Goal: Information Seeking & Learning: Learn about a topic

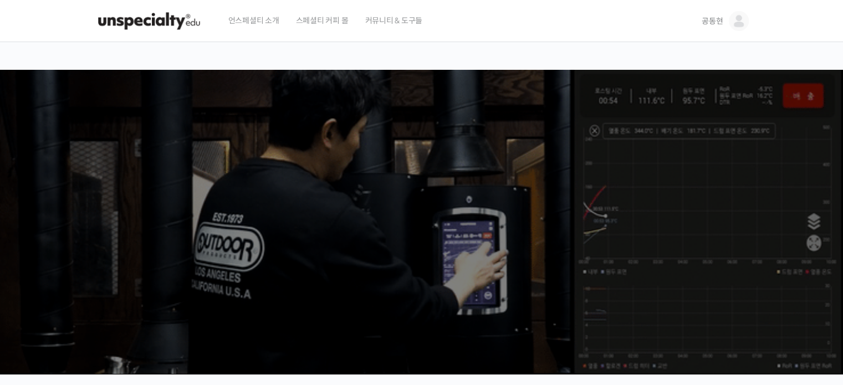
click at [721, 28] on link "공동현" at bounding box center [725, 21] width 47 height 42
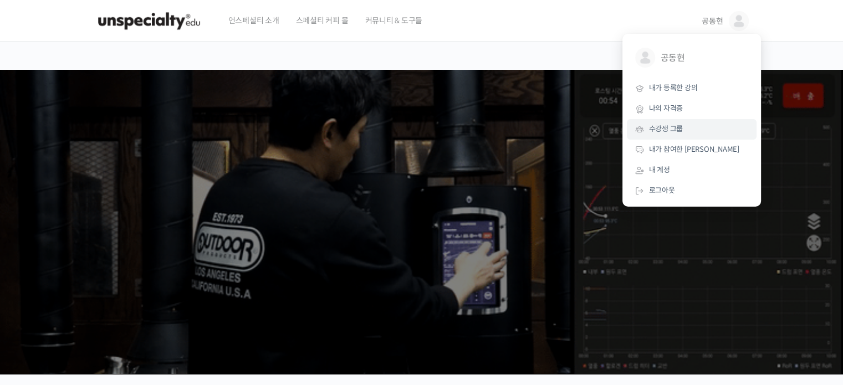
click at [681, 132] on span "수강생 그룹" at bounding box center [666, 128] width 34 height 9
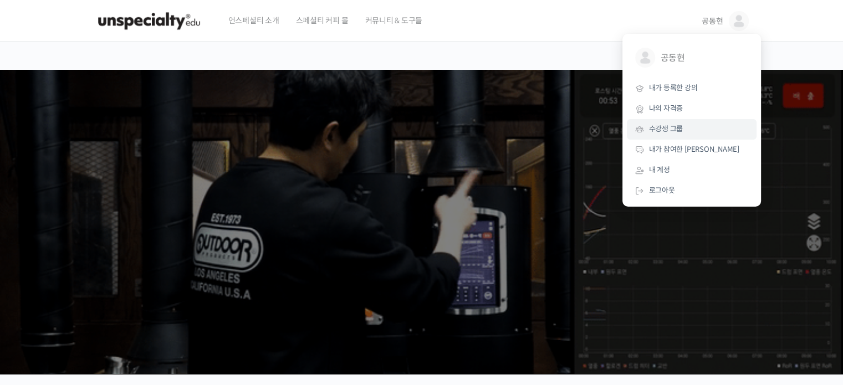
click at [681, 132] on span "수강생 그룹" at bounding box center [666, 128] width 34 height 9
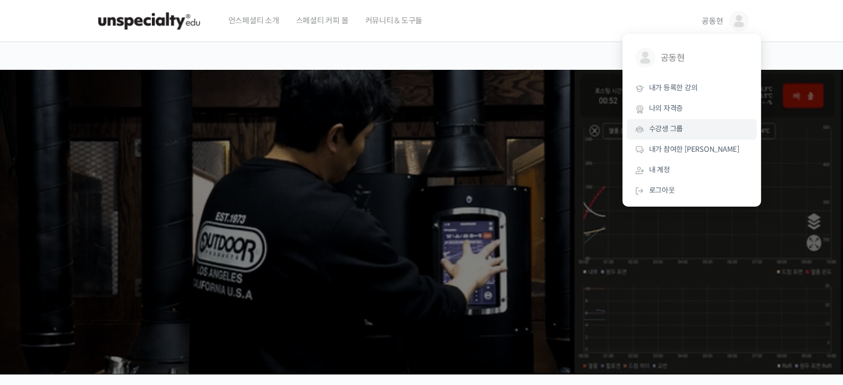
click at [670, 137] on link "수강생 그룹" at bounding box center [692, 129] width 130 height 21
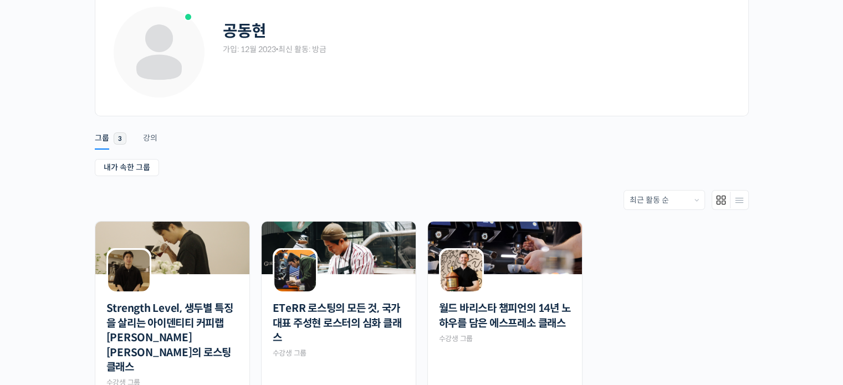
scroll to position [117, 0]
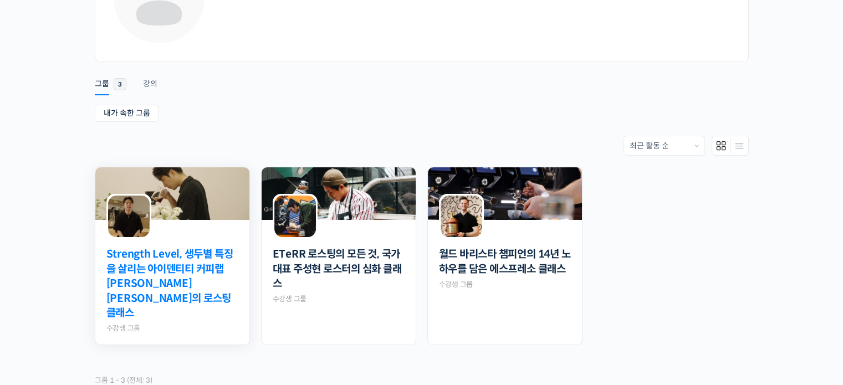
click at [159, 266] on link "Strength Level, 생두별 특징을 살리는 아이덴티티 커피랩 [PERSON_NAME] [PERSON_NAME]의 로스팅 클래스" at bounding box center [172, 284] width 132 height 74
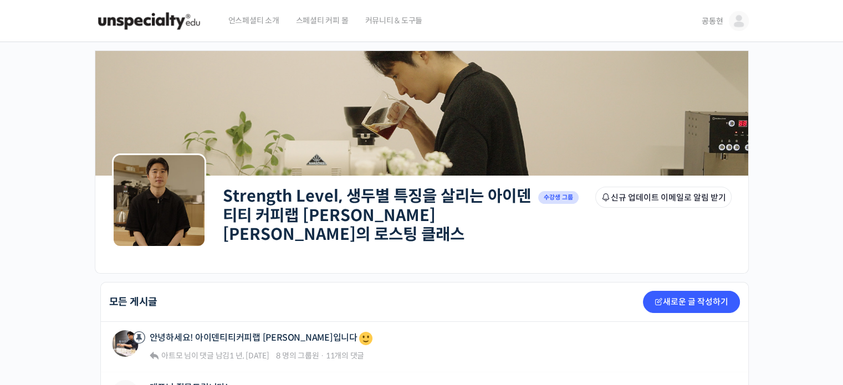
click at [574, 147] on img at bounding box center [421, 113] width 653 height 151
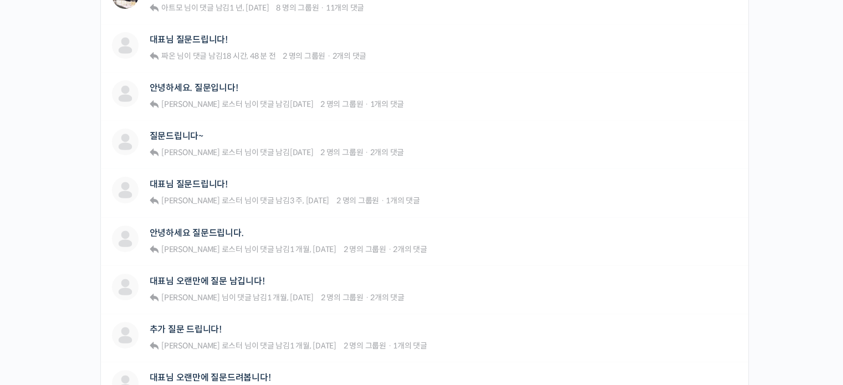
scroll to position [352, 0]
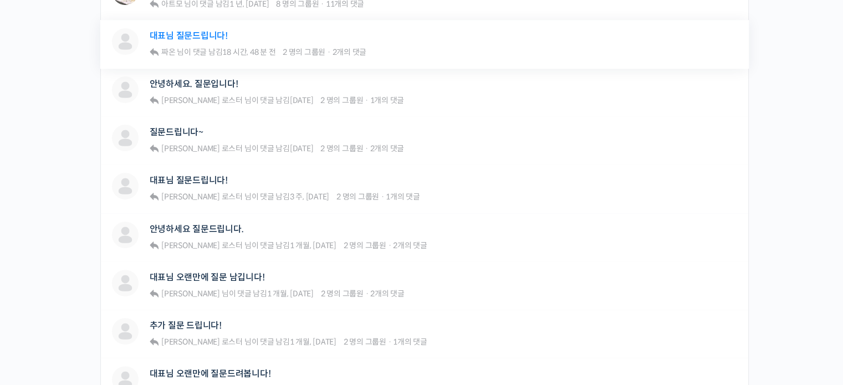
click at [174, 33] on link "대표님 질문드립니다!" at bounding box center [189, 35] width 78 height 11
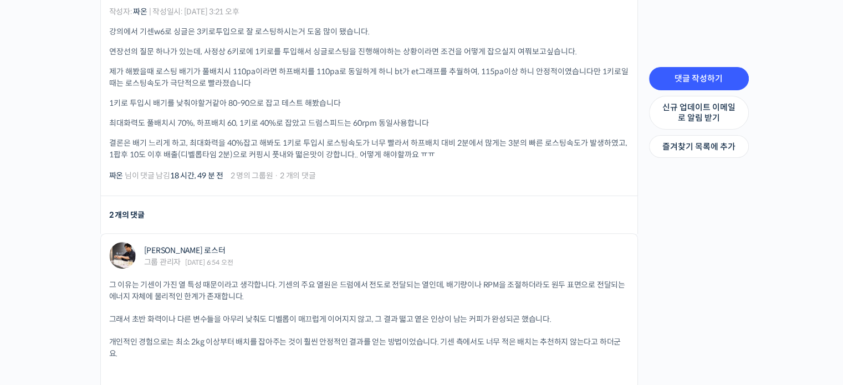
scroll to position [319, 0]
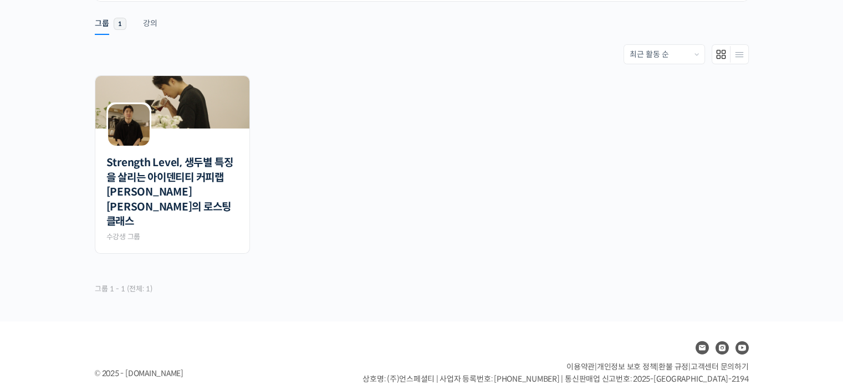
scroll to position [188, 0]
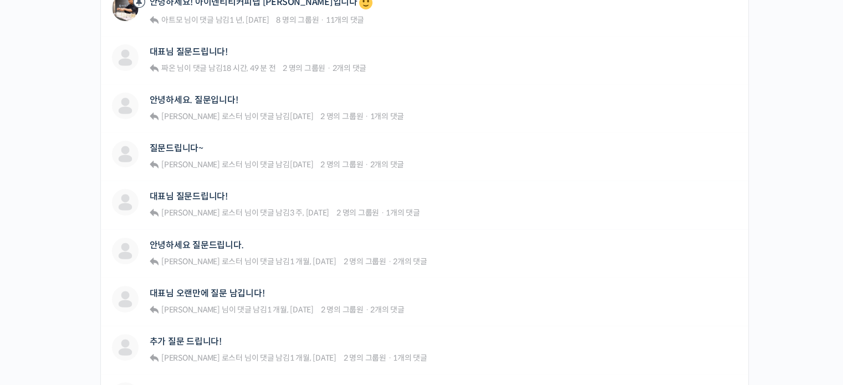
scroll to position [336, 0]
click at [198, 142] on link "질문드립니다~" at bounding box center [177, 147] width 54 height 11
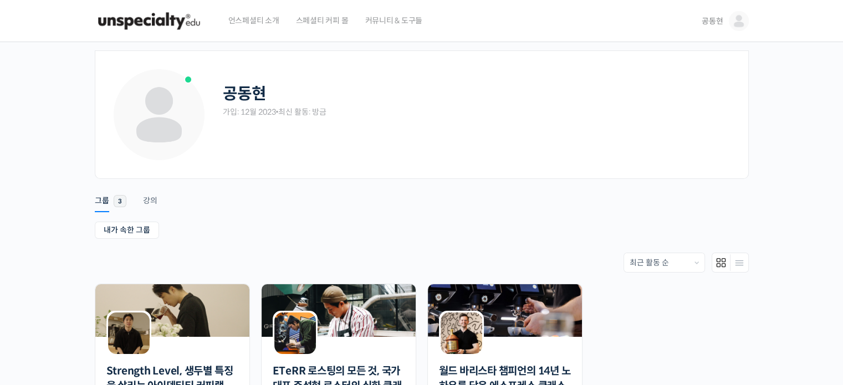
click at [764, 6] on header "언스페셜티 소개 스페셜티 커피 몰 커뮤니티 & 도구들 공동현 공동현 @hello22841701921476 내가 등록한 강의 나의 자격증 수강생…" at bounding box center [421, 21] width 843 height 42
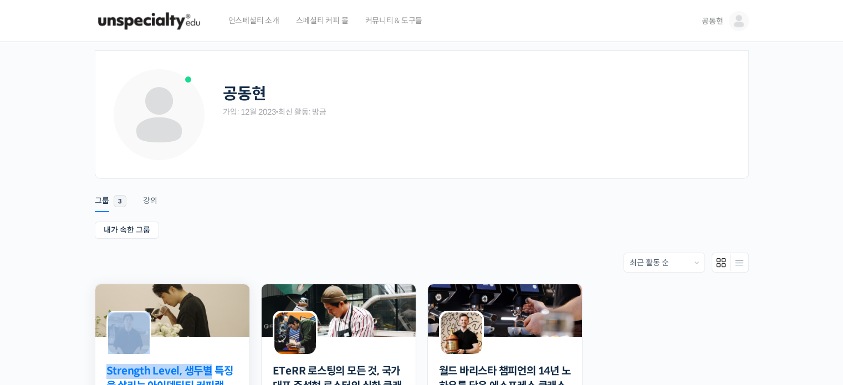
drag, startPoint x: 219, startPoint y: 341, endPoint x: 213, endPoint y: 366, distance: 26.1
click at [213, 366] on div "Strength Level, 생두별 특징을 살리는 아이덴티티 커피랩 윤원균 대표의 로스팅 클래스 Private 수강생 그룹" at bounding box center [172, 373] width 155 height 178
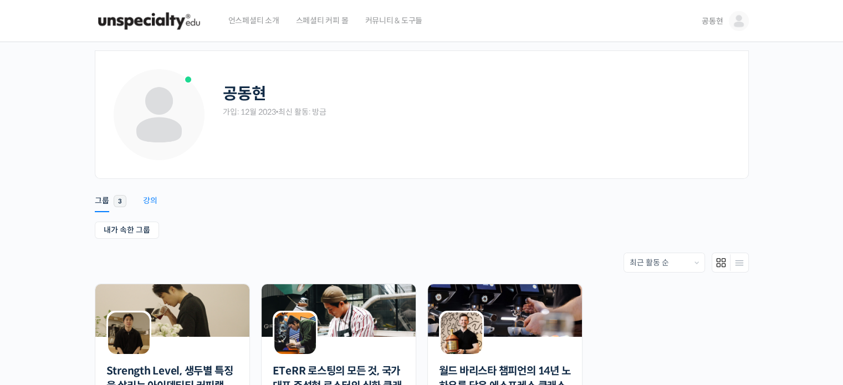
click at [155, 199] on div "강의" at bounding box center [150, 204] width 14 height 17
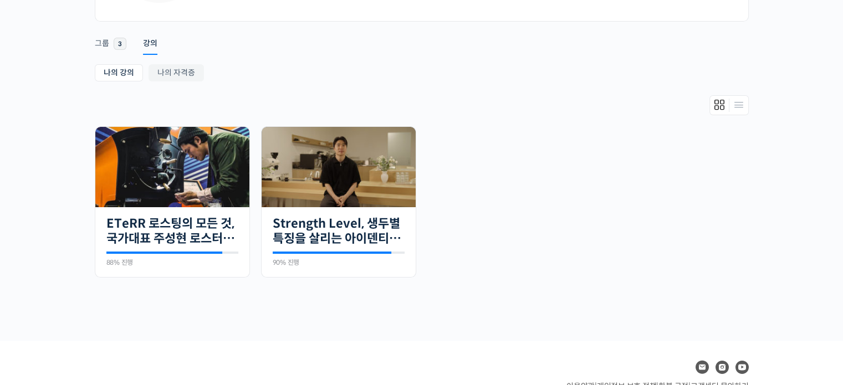
scroll to position [157, 0]
click at [327, 243] on link "Strength Level, 생두별 특징을 살리는 아이덴티티 커피랩 [PERSON_NAME] [PERSON_NAME]의 로스팅 클래스" at bounding box center [339, 231] width 132 height 30
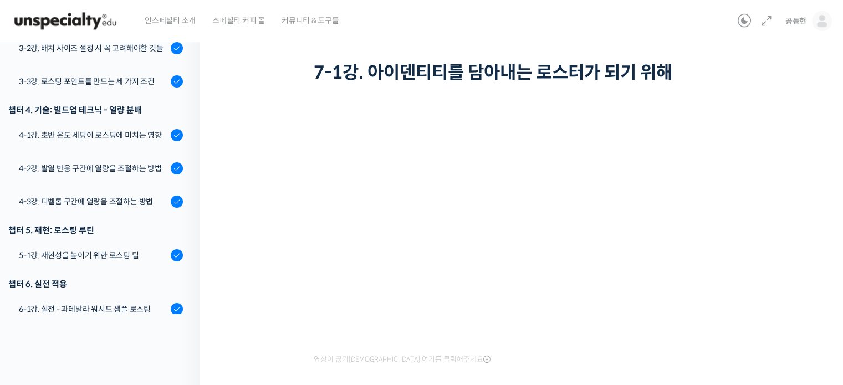
scroll to position [483, 0]
click at [127, 131] on link "4-1강. 초반 온도 세팅이 로스팅에 미치는 영향" at bounding box center [96, 136] width 205 height 30
